Goal: Transaction & Acquisition: Download file/media

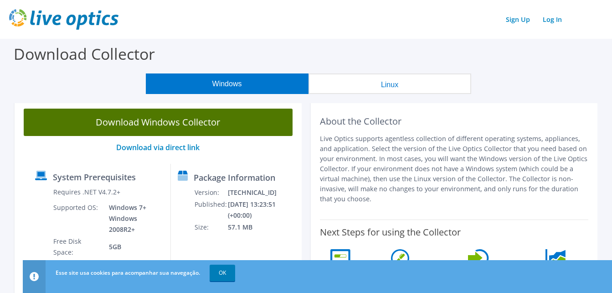
click at [177, 129] on link "Download Windows Collector" at bounding box center [158, 121] width 269 height 27
click at [198, 124] on link "Download Windows Collector" at bounding box center [158, 121] width 269 height 27
